Goal: Complete application form

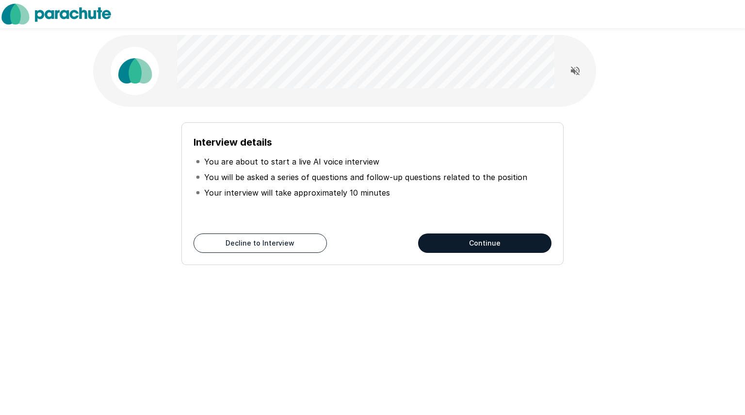
click at [545, 239] on button "Continue" at bounding box center [484, 242] width 133 height 19
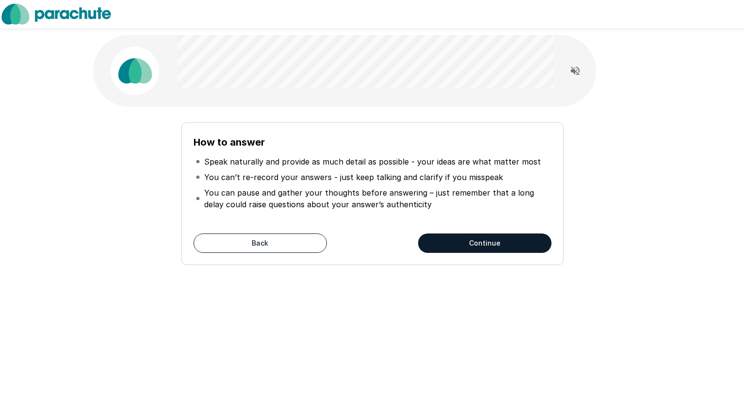
click at [492, 244] on button "Continue" at bounding box center [484, 242] width 133 height 19
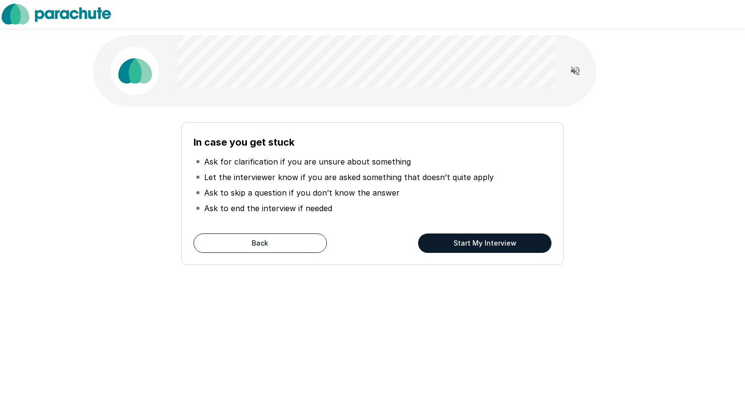
click at [475, 248] on button "Start My Interview" at bounding box center [484, 242] width 133 height 19
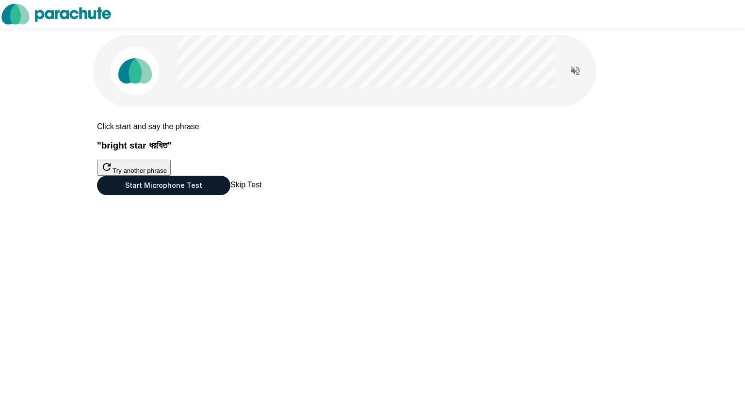
click at [230, 195] on button "Start Microphone Test" at bounding box center [163, 185] width 133 height 19
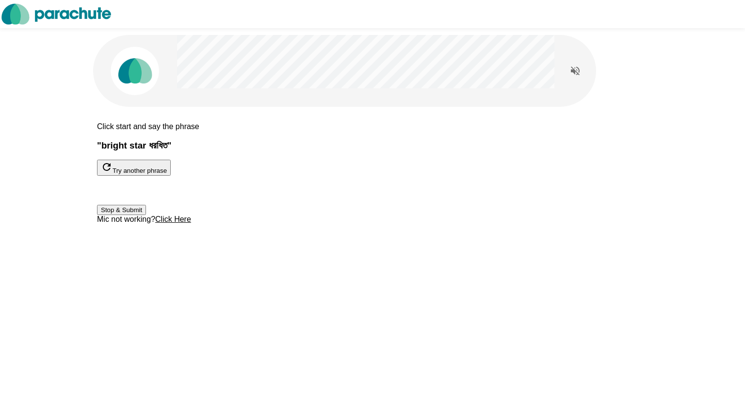
click at [146, 215] on button "Stop & Submit" at bounding box center [121, 210] width 49 height 10
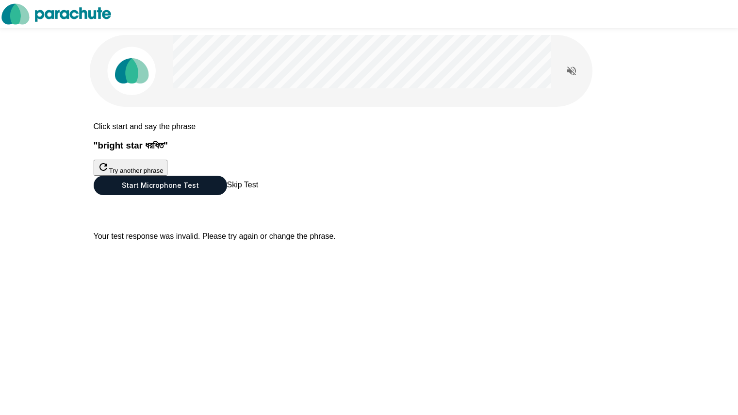
click at [167, 173] on button "Try another phrase" at bounding box center [131, 168] width 74 height 16
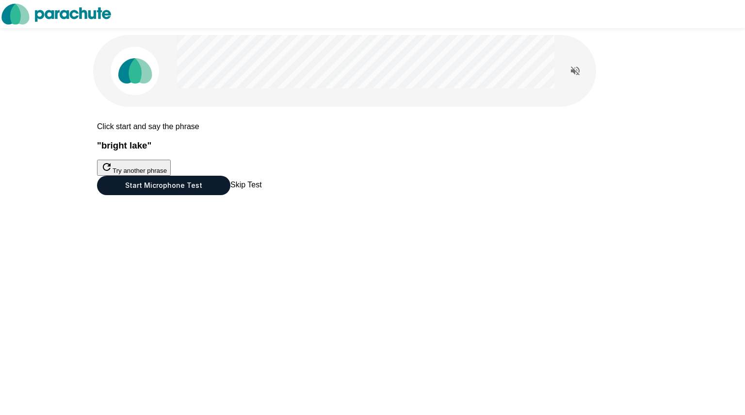
click at [230, 195] on button "Start Microphone Test" at bounding box center [163, 185] width 133 height 19
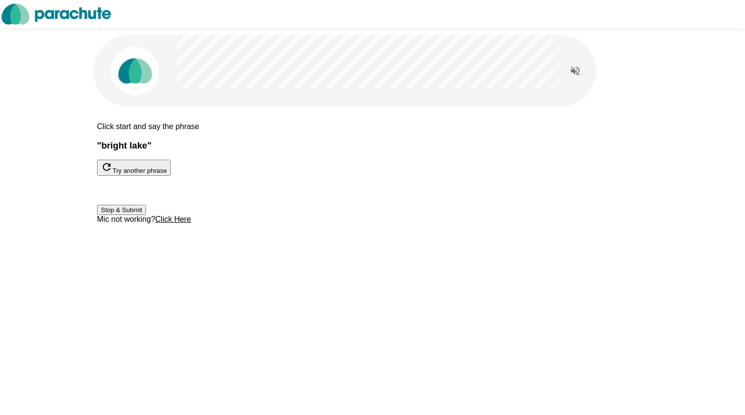
click at [146, 215] on button "Stop & Submit" at bounding box center [121, 210] width 49 height 10
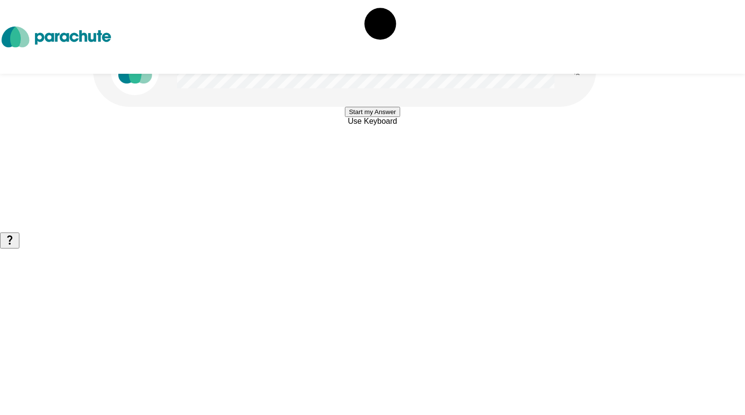
click at [16, 245] on icon "button" at bounding box center [10, 240] width 12 height 12
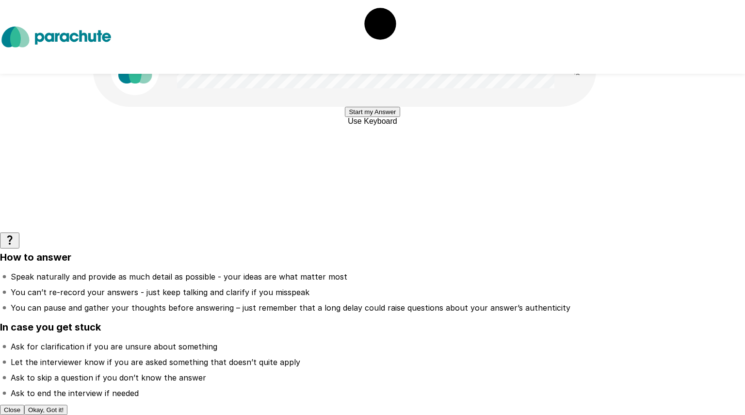
click at [67, 405] on button "Okay, Got it!" at bounding box center [45, 410] width 43 height 10
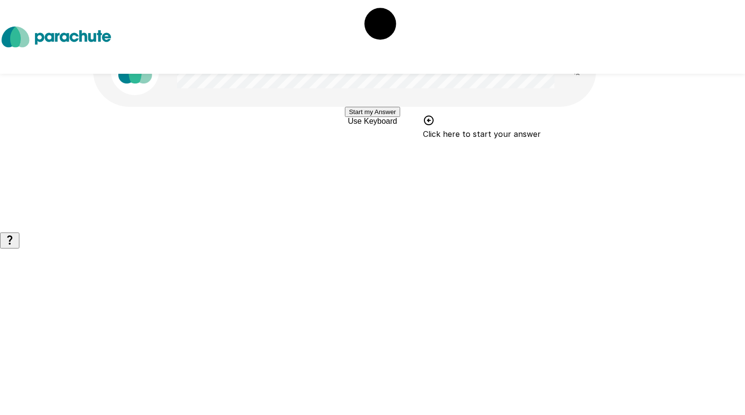
click at [400, 117] on button "Start my Answer" at bounding box center [372, 112] width 55 height 10
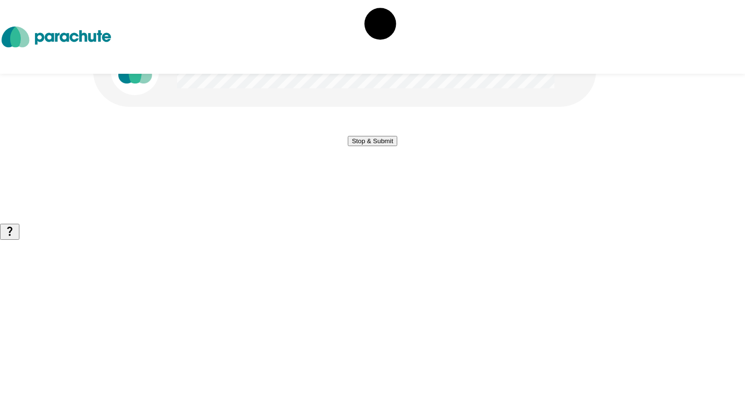
click at [397, 146] on button "Stop & Submit" at bounding box center [372, 141] width 49 height 10
click at [400, 117] on button "Start my Answer" at bounding box center [372, 112] width 55 height 10
click at [397, 146] on button "Stop & Submit" at bounding box center [372, 141] width 49 height 10
click at [400, 117] on button "Start my Answer" at bounding box center [372, 112] width 55 height 10
click at [397, 146] on button "Stop & Submit" at bounding box center [372, 141] width 49 height 10
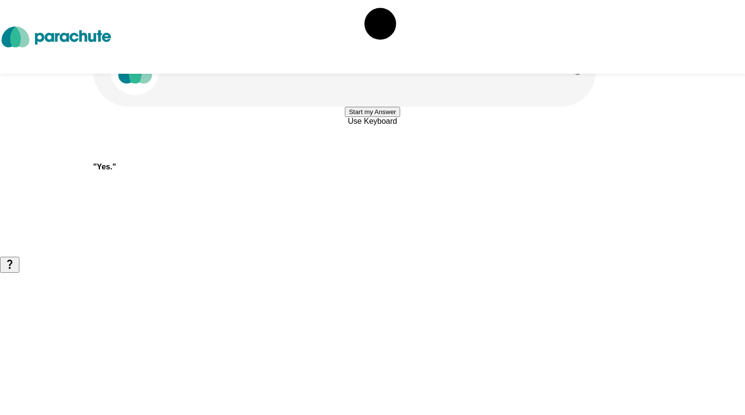
click at [400, 117] on button "Start my Answer" at bounding box center [372, 112] width 55 height 10
click at [397, 146] on button "Stop & Submit" at bounding box center [372, 141] width 49 height 10
click at [400, 117] on button "Start my Answer" at bounding box center [372, 112] width 55 height 10
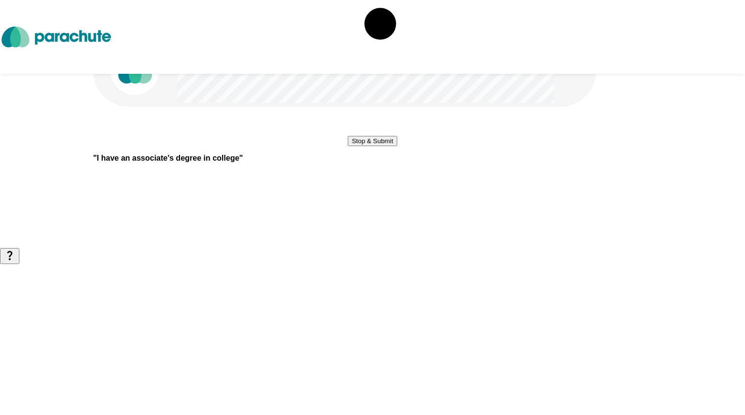
click at [397, 146] on button "Stop & Submit" at bounding box center [372, 141] width 49 height 10
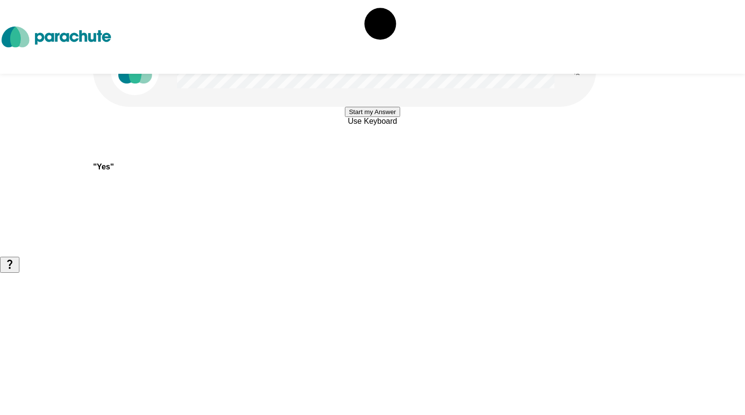
click at [400, 117] on button "Start my Answer" at bounding box center [372, 112] width 55 height 10
click at [397, 146] on button "Stop & Submit" at bounding box center [372, 141] width 49 height 10
click at [400, 117] on button "Start my Answer" at bounding box center [372, 112] width 55 height 10
click at [397, 146] on button "Stop & Submit" at bounding box center [372, 141] width 49 height 10
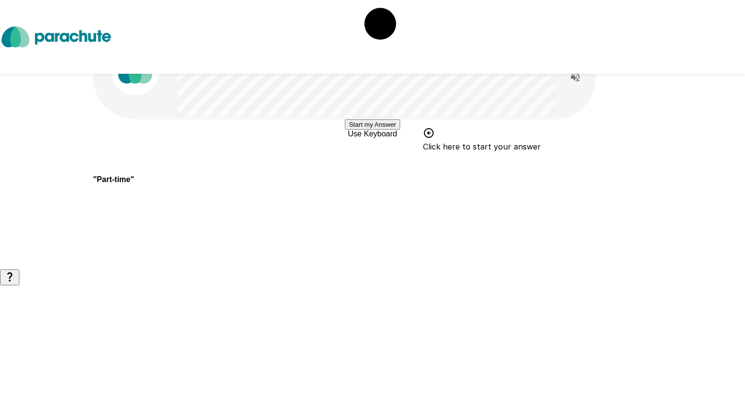
click at [398, 130] on button "Start my Answer" at bounding box center [372, 124] width 55 height 10
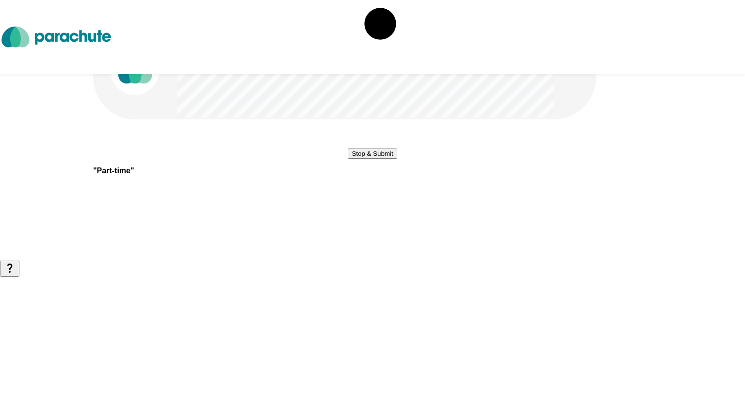
click at [394, 159] on button "Stop & Submit" at bounding box center [372, 153] width 49 height 10
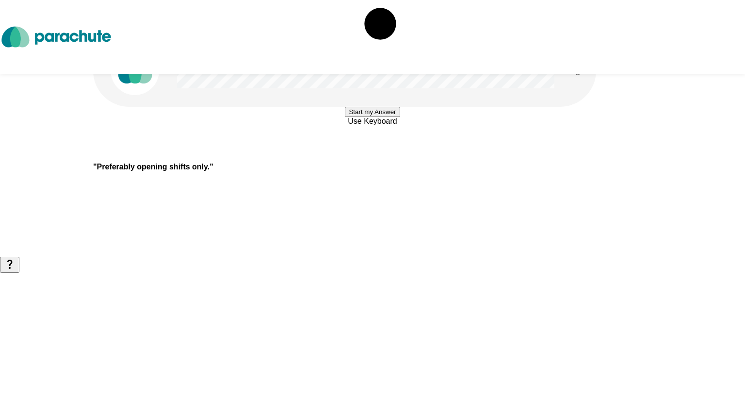
click at [345, 117] on button "Start my Answer" at bounding box center [372, 112] width 55 height 10
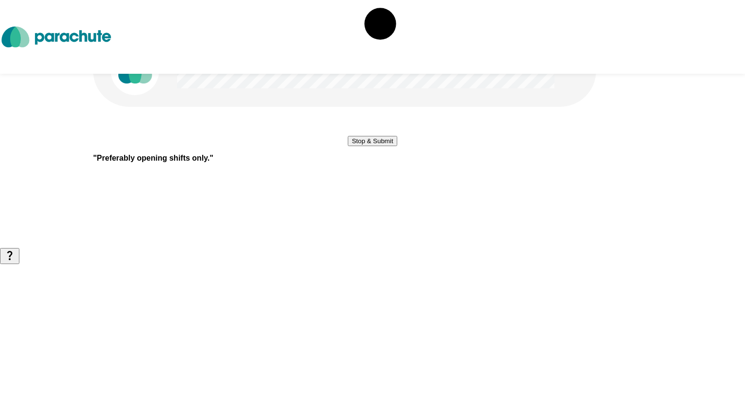
click at [357, 146] on button "Stop & Submit" at bounding box center [372, 141] width 49 height 10
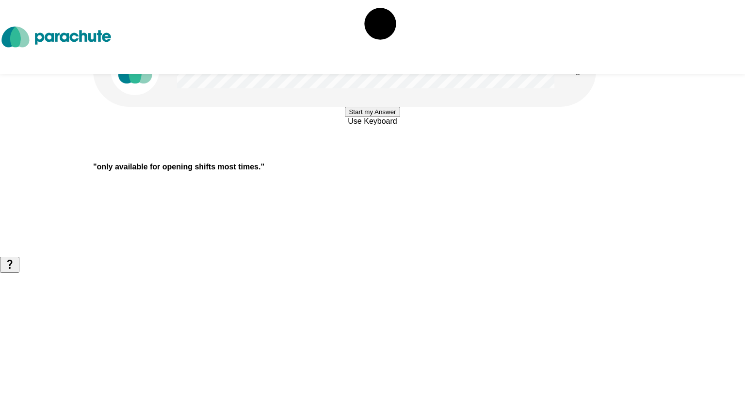
click at [345, 117] on button "Start my Answer" at bounding box center [372, 112] width 55 height 10
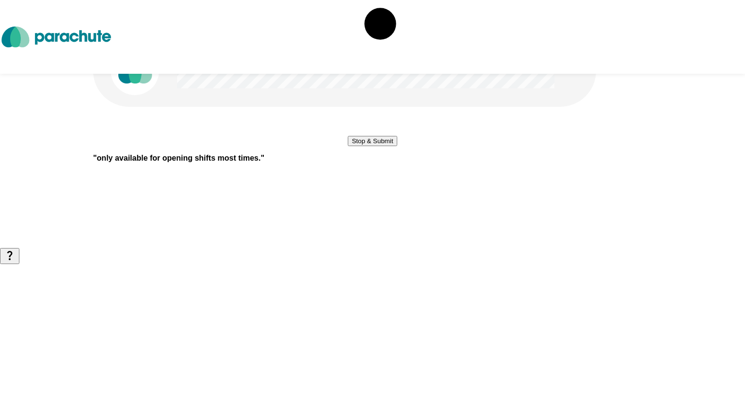
click at [348, 146] on button "Stop & Submit" at bounding box center [372, 141] width 49 height 10
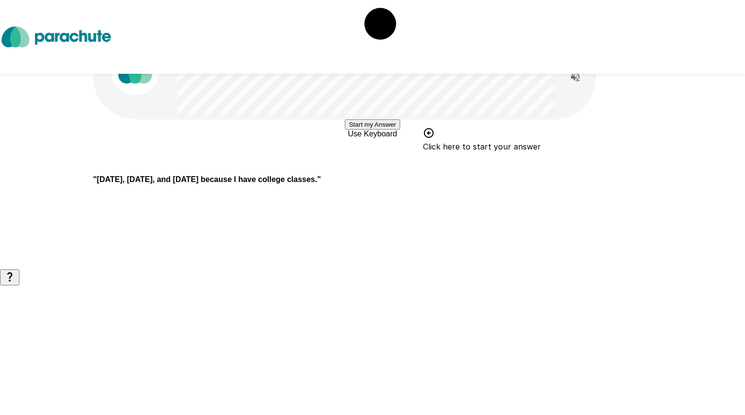
click at [356, 130] on button "Start my Answer" at bounding box center [372, 124] width 55 height 10
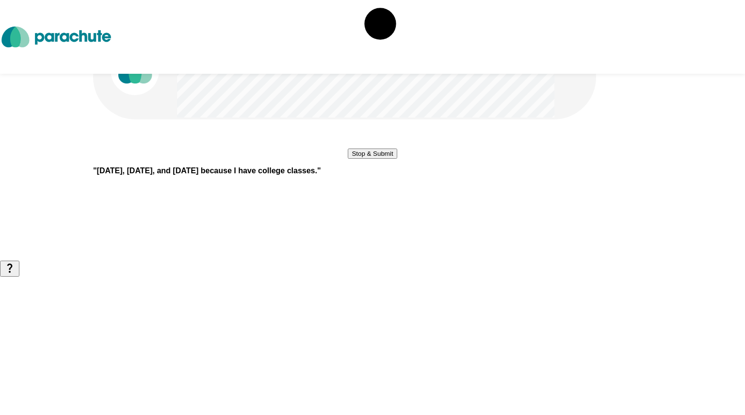
click at [348, 159] on button "Stop & Submit" at bounding box center [372, 153] width 49 height 10
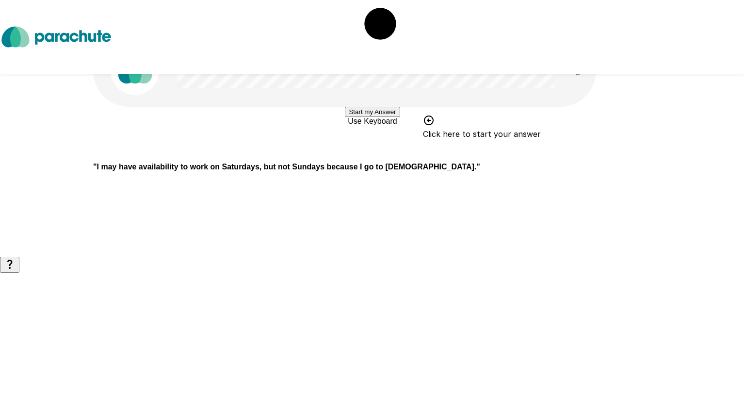
click at [356, 117] on button "Start my Answer" at bounding box center [372, 112] width 55 height 10
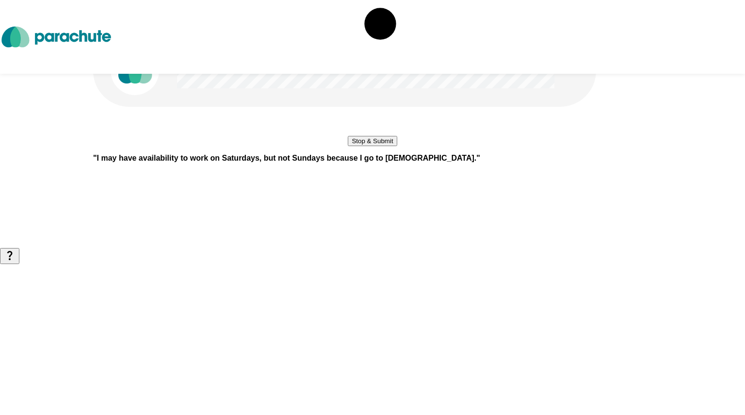
click at [356, 146] on button "Stop & Submit" at bounding box center [372, 141] width 49 height 10
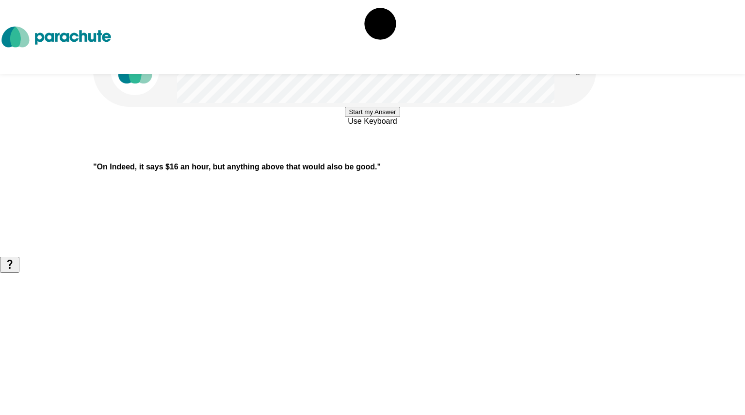
click at [345, 117] on button "Start my Answer" at bounding box center [372, 112] width 55 height 10
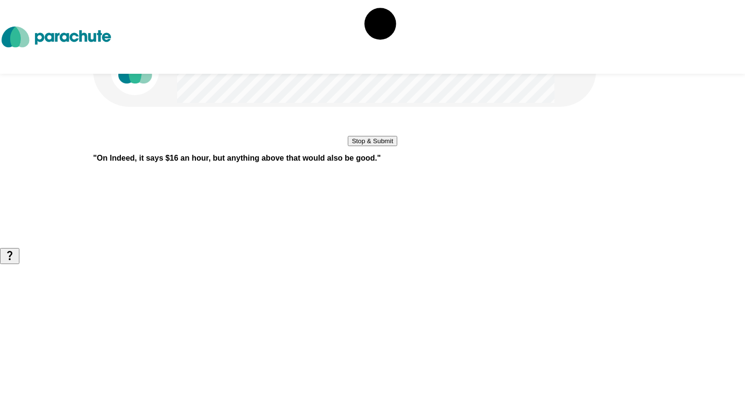
click at [348, 146] on button "Stop & Submit" at bounding box center [372, 141] width 49 height 10
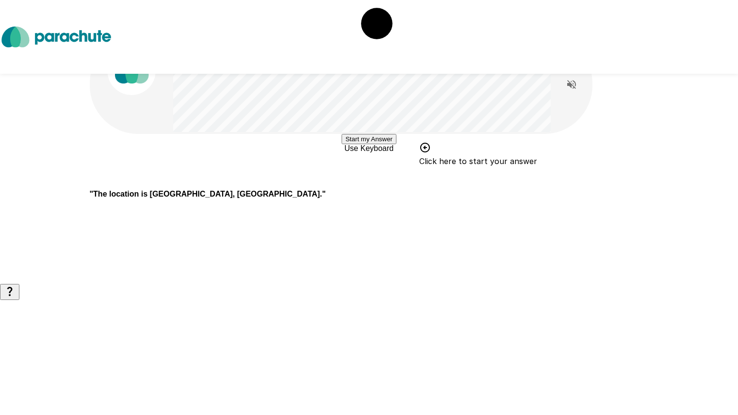
click at [343, 144] on button "Start my Answer" at bounding box center [369, 139] width 55 height 10
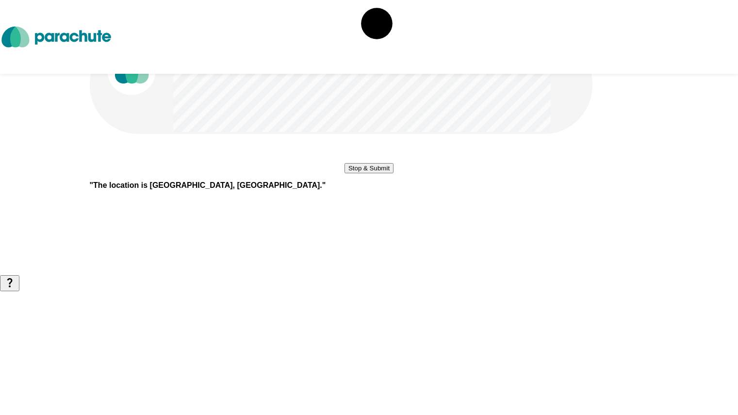
click at [344, 173] on button "Stop & Submit" at bounding box center [368, 168] width 49 height 10
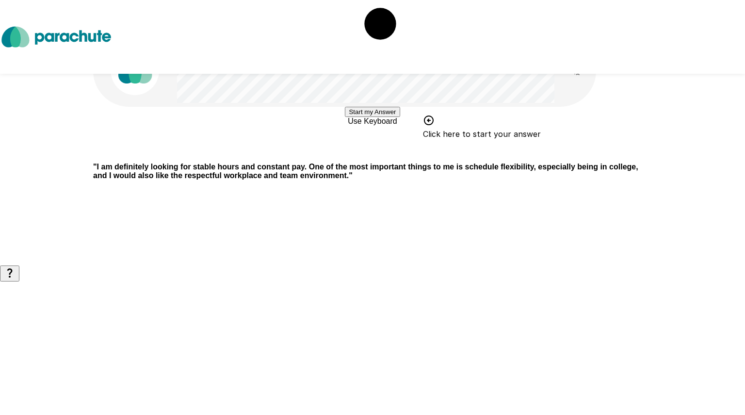
click at [345, 117] on button "Start my Answer" at bounding box center [372, 112] width 55 height 10
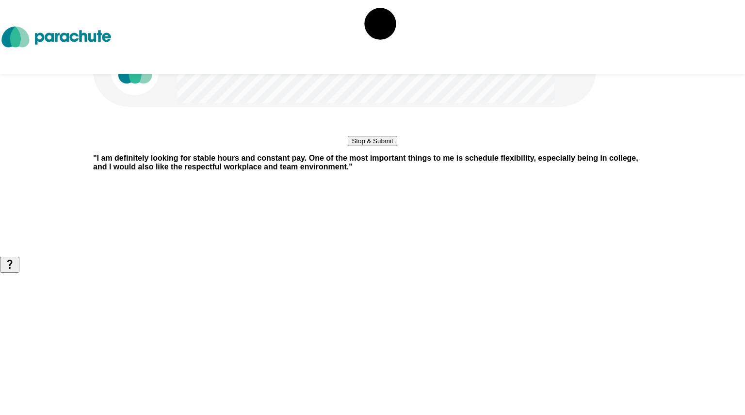
click at [377, 146] on button "Stop & Submit" at bounding box center [372, 141] width 49 height 10
